Goal: Transaction & Acquisition: Obtain resource

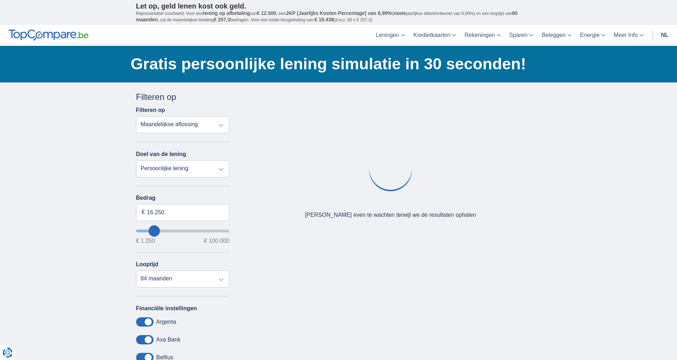
type input "13.250"
type input "13250"
select select "60"
type input "14.250"
type input "14250"
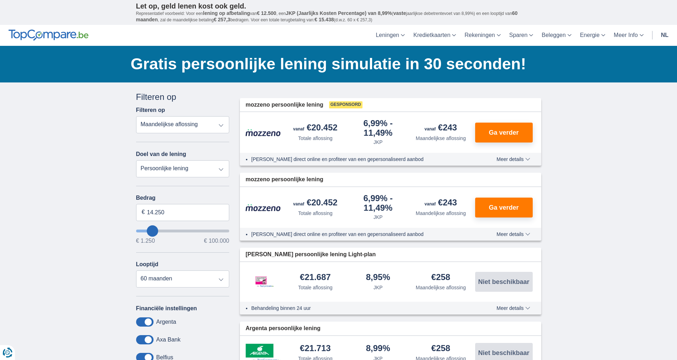
type input "16.250"
type input "16250"
select select "84"
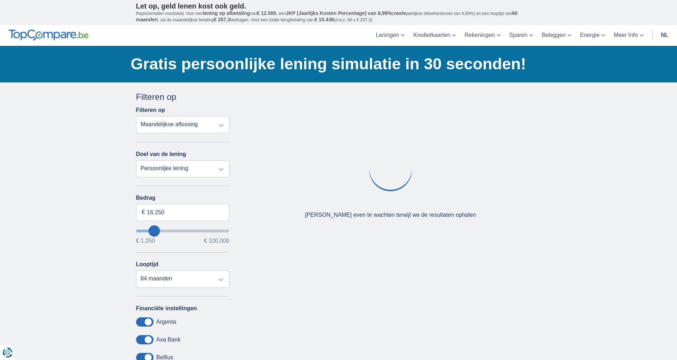
type input "42.250"
type input "42250"
click at [175, 232] on input "wantToBorrow" at bounding box center [182, 230] width 93 height 3
select select "120"
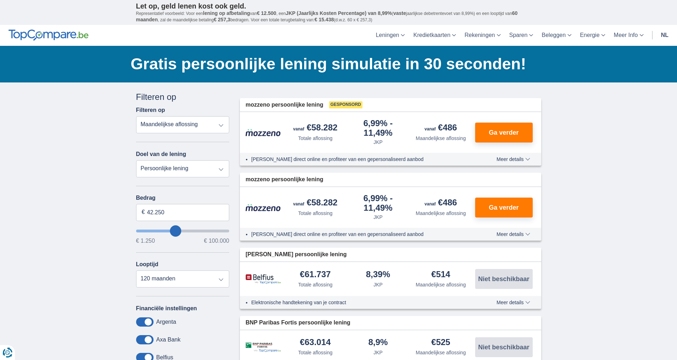
type input "53.250"
type input "53250"
click at [185, 232] on input "wantToBorrow" at bounding box center [182, 230] width 93 height 3
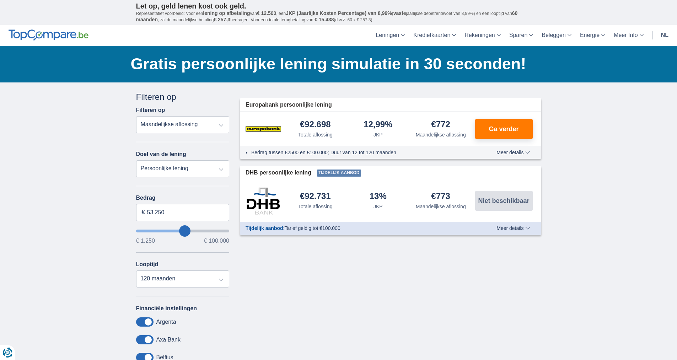
type input "68.250"
type input "68250"
click at [197, 231] on input "wantToBorrow" at bounding box center [182, 230] width 93 height 3
type input "49.250"
type input "49250"
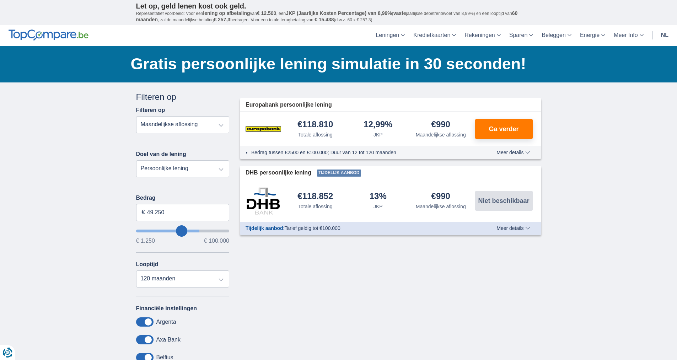
click at [181, 231] on input "wantToBorrow" at bounding box center [182, 230] width 93 height 3
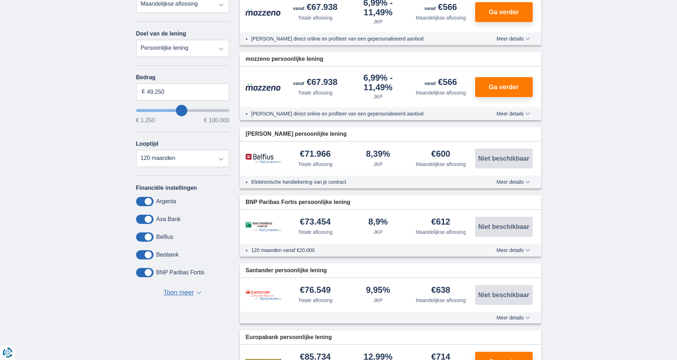
scroll to position [107, 0]
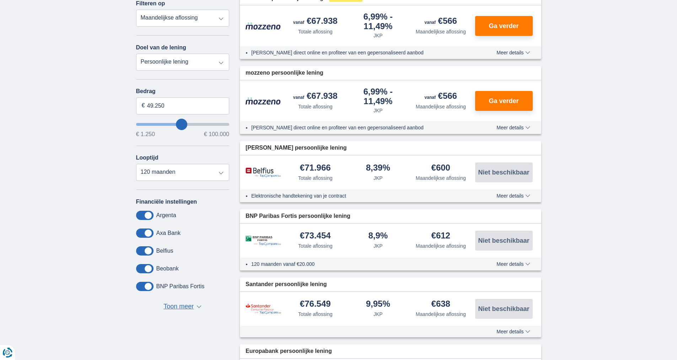
click at [273, 171] on img at bounding box center [263, 172] width 36 height 10
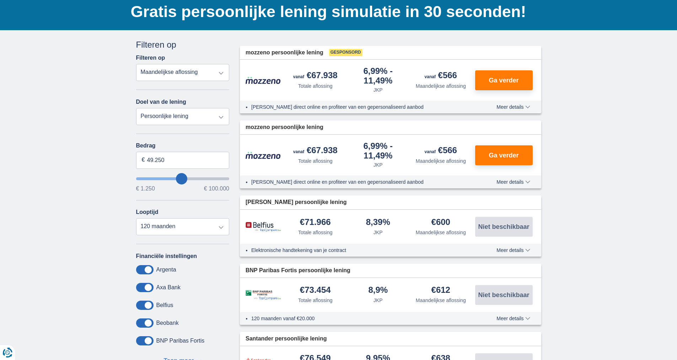
scroll to position [36, 0]
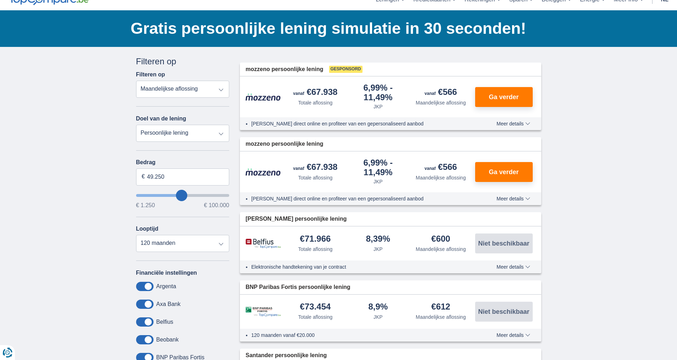
type input "64.250"
type input "64250"
click at [194, 195] on input "wantToBorrow" at bounding box center [182, 195] width 93 height 3
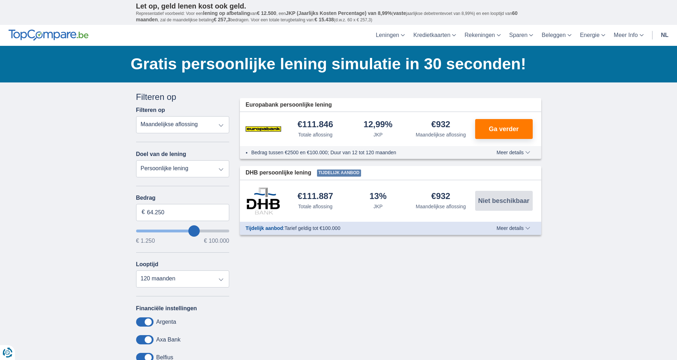
type input "70.250"
type input "71250"
type input "76.250"
type input "77250"
type input "83.250"
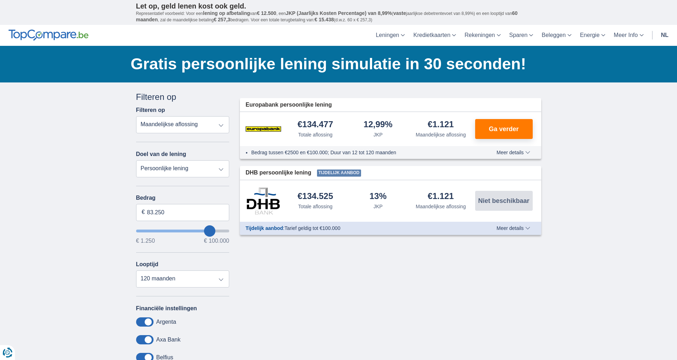
type input "83250"
click at [210, 230] on input "wantToBorrow" at bounding box center [182, 230] width 93 height 3
type input "84.250"
type input "86250"
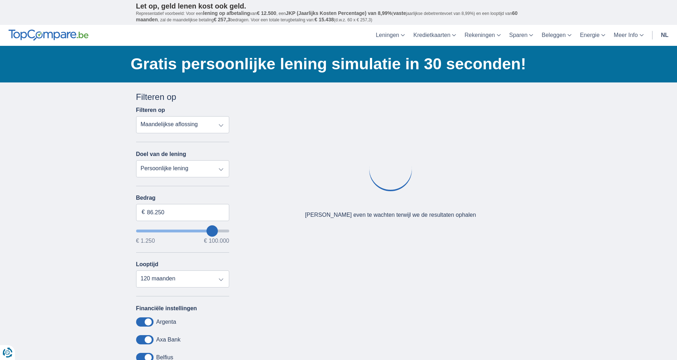
type input "99.250"
type input "99250"
click at [227, 231] on input "wantToBorrow" at bounding box center [182, 230] width 93 height 3
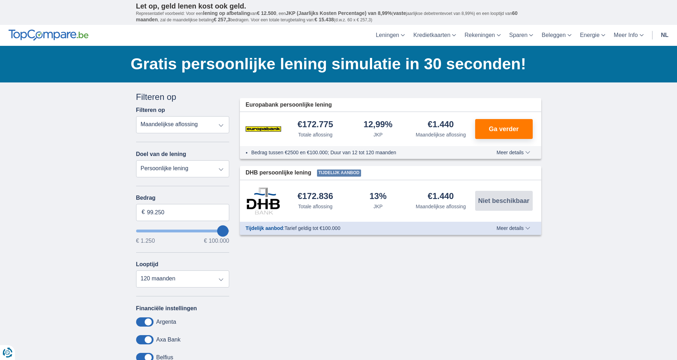
click at [229, 231] on input "wantToBorrow" at bounding box center [182, 230] width 93 height 3
click at [235, 232] on div "Oeps... Geen product gevonden We vonden geen producten die overeenstemmen met j…" at bounding box center [390, 163] width 312 height 144
click at [231, 232] on div "Annuleren Filters Filteren op Filteren op Totale aflossing JKP Maandelijkse afl…" at bounding box center [183, 260] width 104 height 338
click at [226, 231] on input "wantToBorrow" at bounding box center [182, 230] width 93 height 3
drag, startPoint x: 226, startPoint y: 231, endPoint x: 235, endPoint y: 231, distance: 9.2
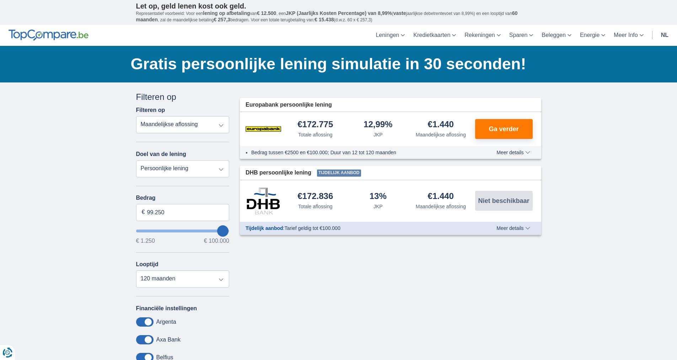
click at [229, 231] on input "wantToBorrow" at bounding box center [182, 230] width 93 height 3
